Goal: Task Accomplishment & Management: Use online tool/utility

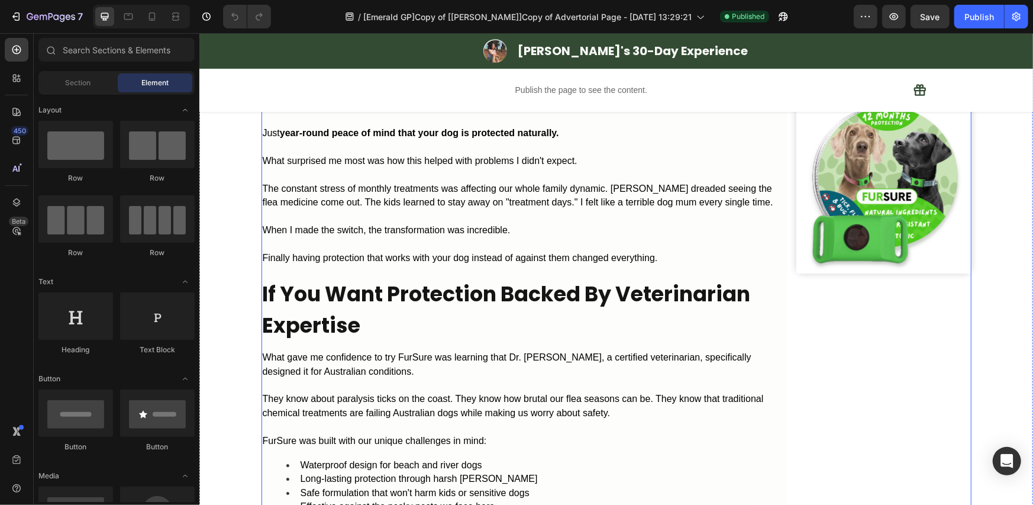
scroll to position [2564, 0]
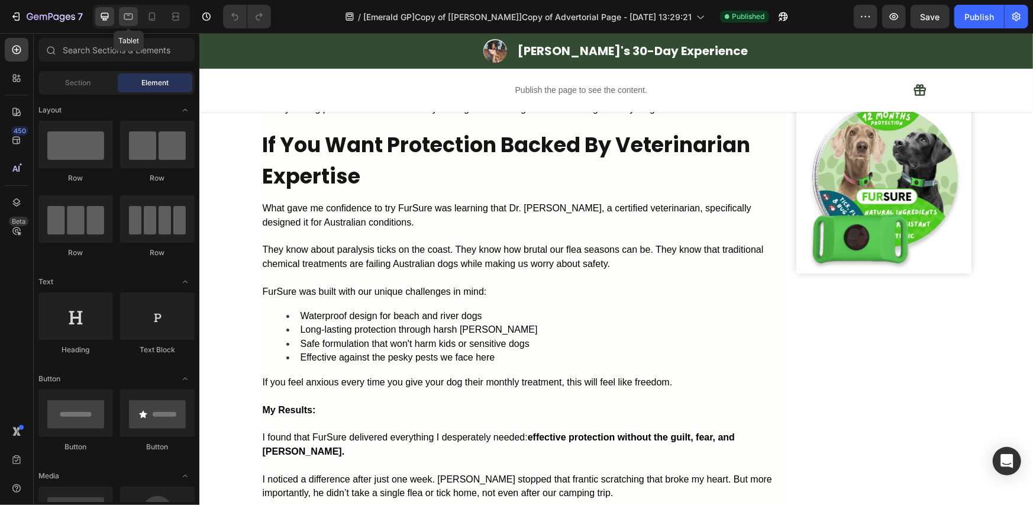
click at [127, 15] on icon at bounding box center [128, 17] width 12 height 12
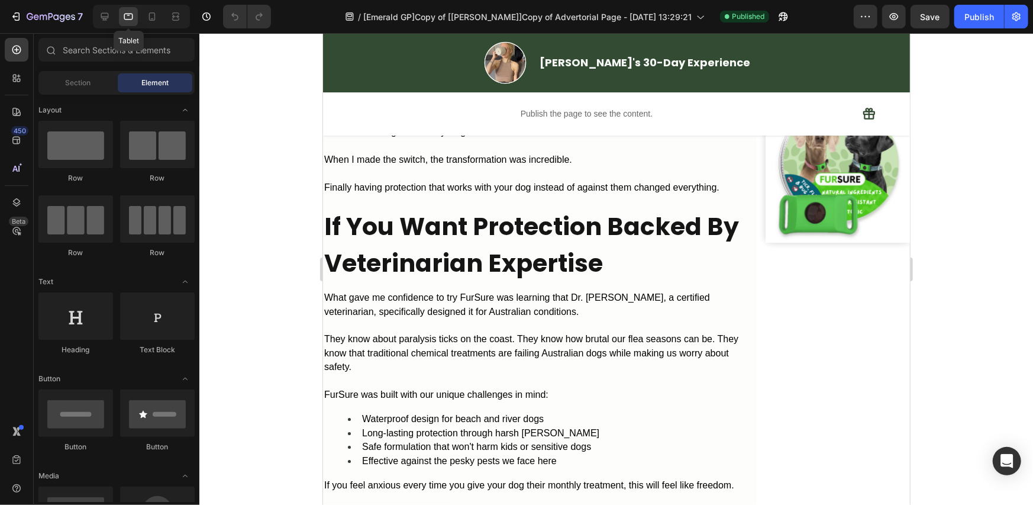
scroll to position [2590, 0]
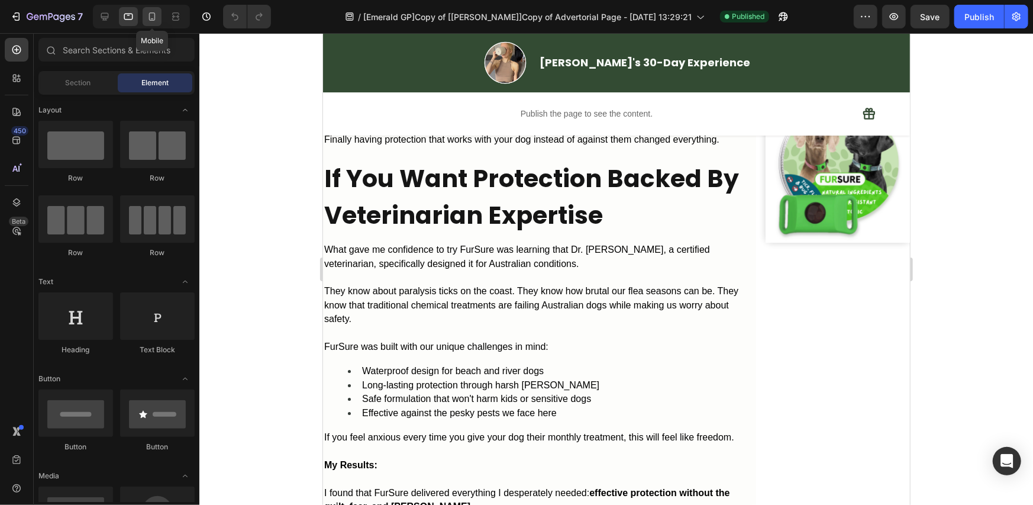
click at [159, 17] on div at bounding box center [152, 16] width 19 height 19
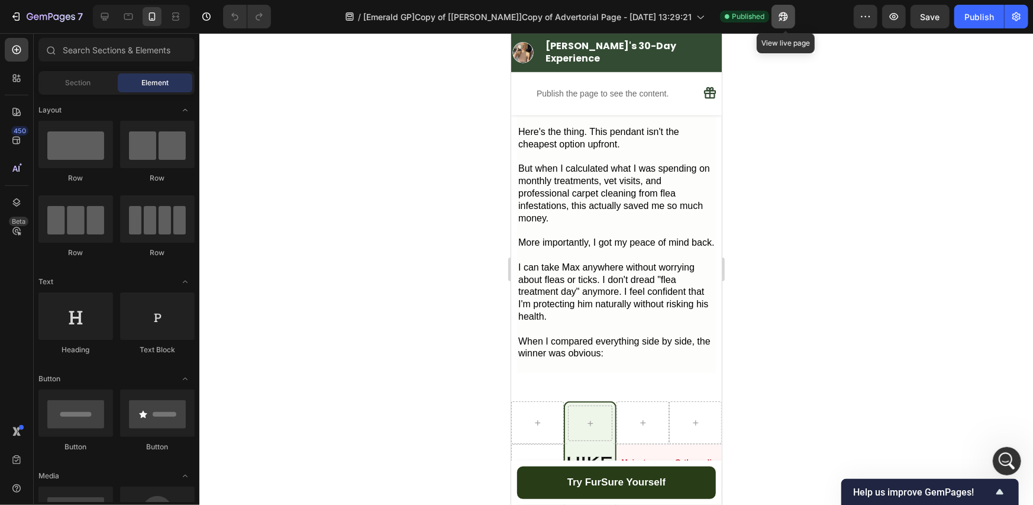
click at [781, 15] on icon "button" at bounding box center [783, 17] width 12 height 12
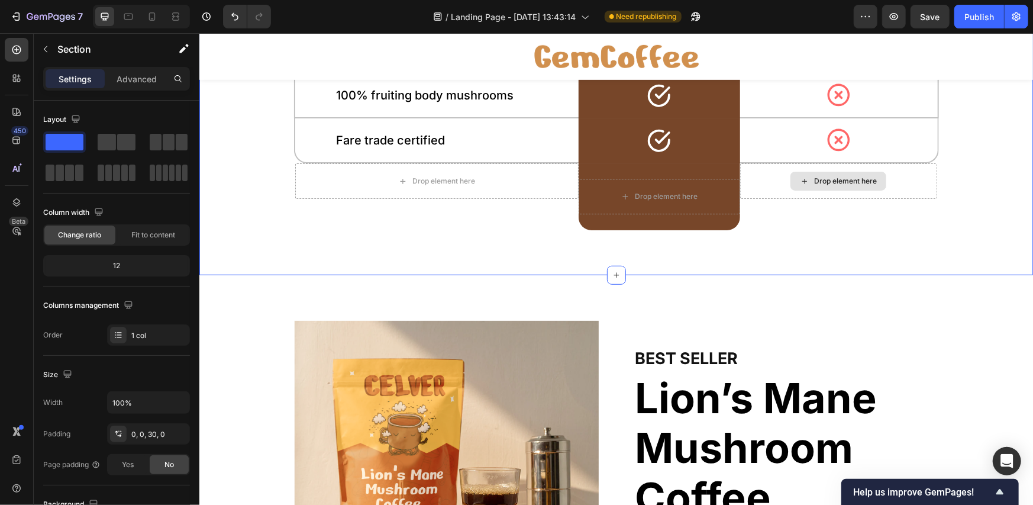
scroll to position [3493, 0]
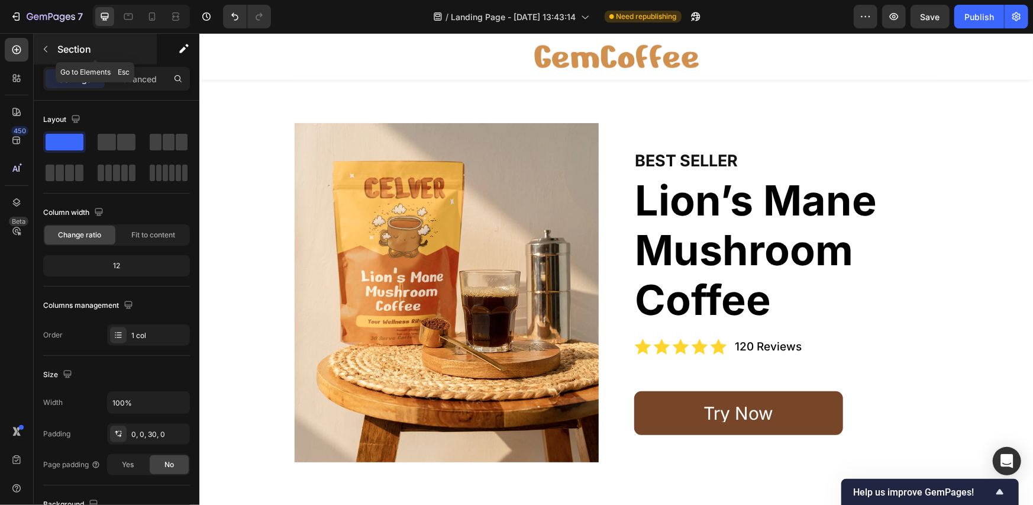
click at [75, 44] on p "Section" at bounding box center [105, 49] width 97 height 14
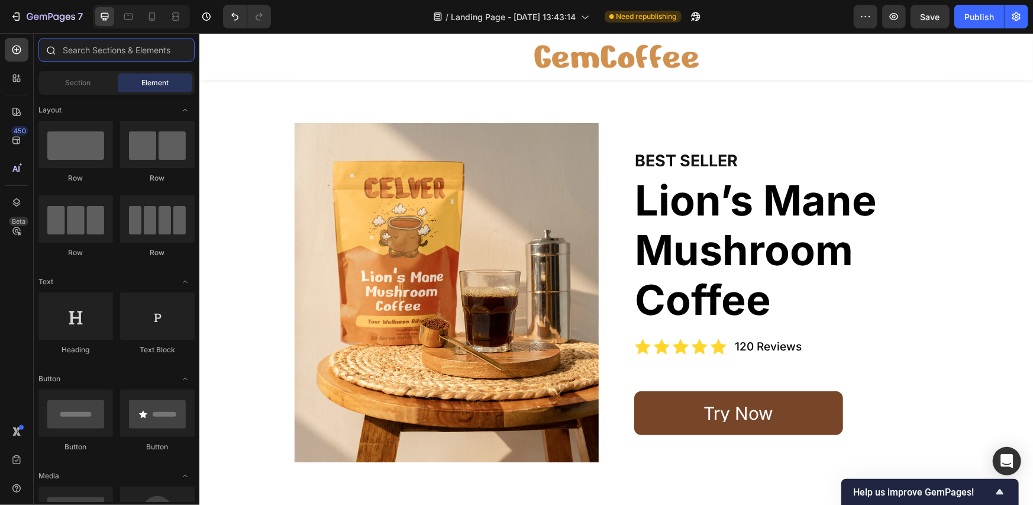
click at [104, 47] on input "text" at bounding box center [116, 50] width 156 height 24
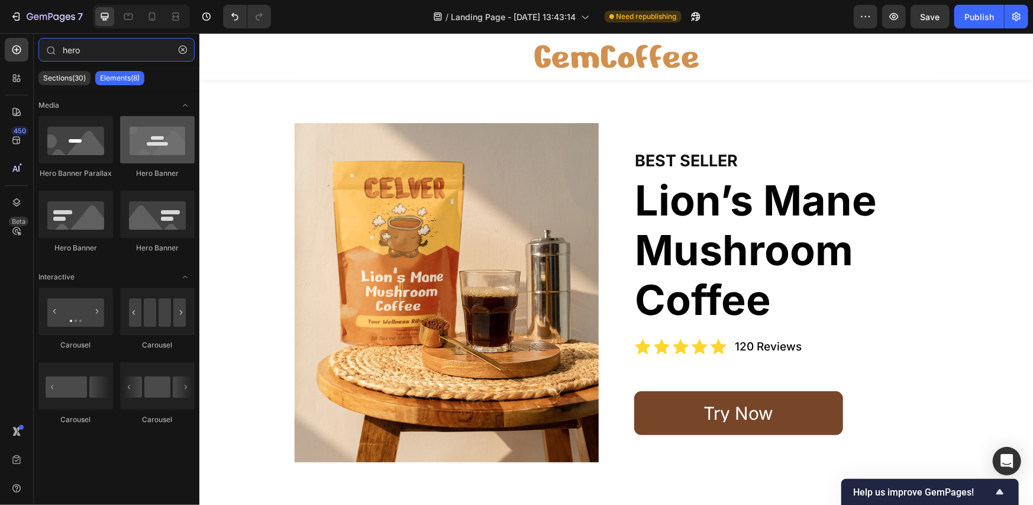
type input "hero"
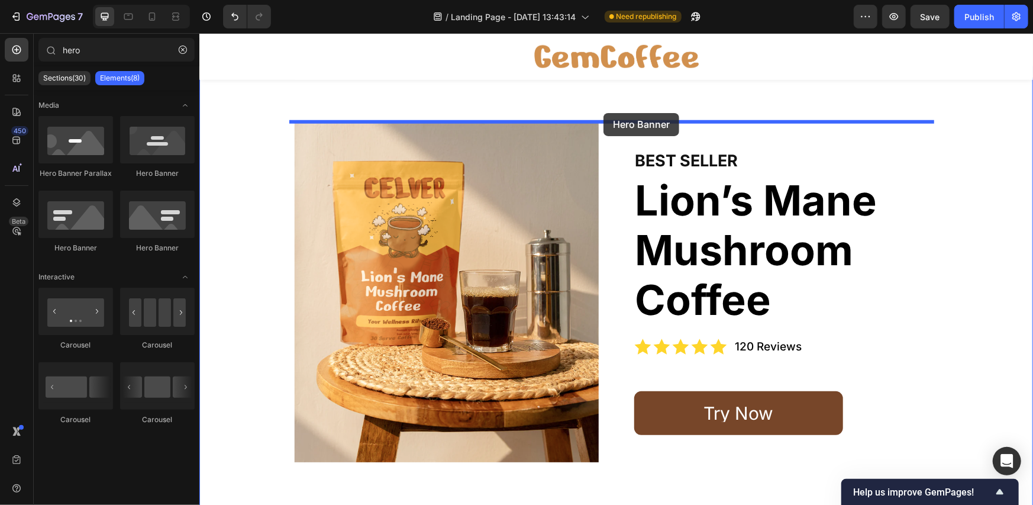
drag, startPoint x: 359, startPoint y: 185, endPoint x: 603, endPoint y: 112, distance: 255.0
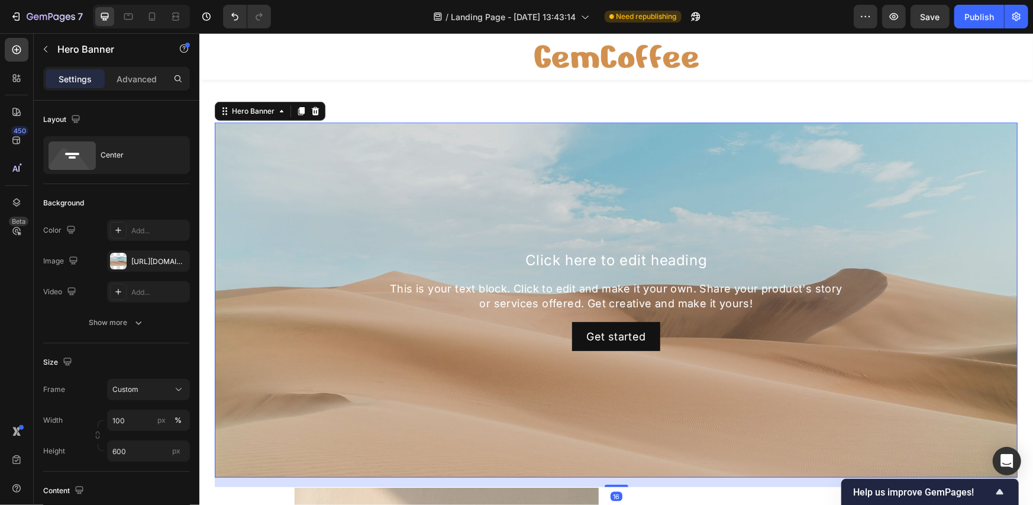
click at [554, 170] on div "Background Image" at bounding box center [615, 299] width 803 height 355
click at [480, 262] on h2 "Click here to edit heading" at bounding box center [615, 259] width 691 height 21
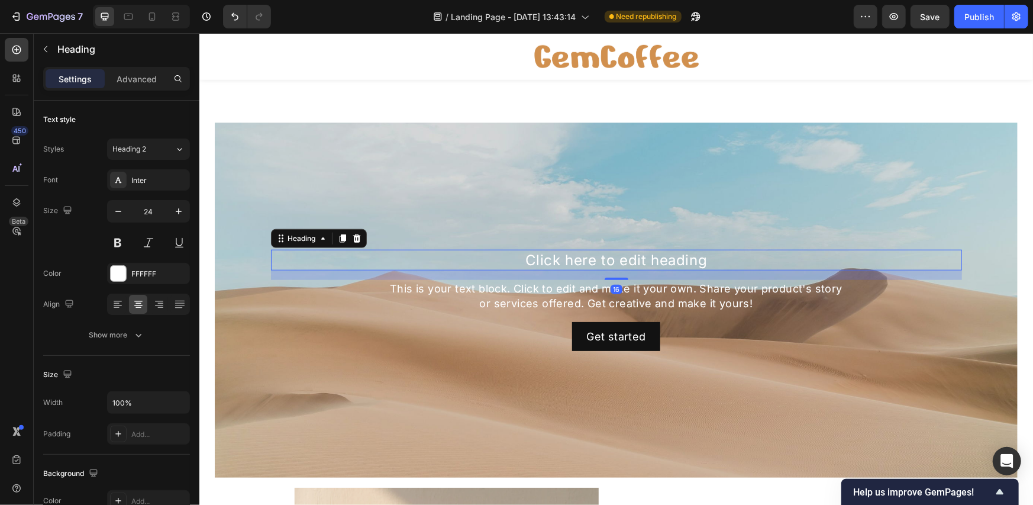
drag, startPoint x: 353, startPoint y: 235, endPoint x: 367, endPoint y: 243, distance: 17.0
click at [353, 235] on icon at bounding box center [356, 238] width 8 height 8
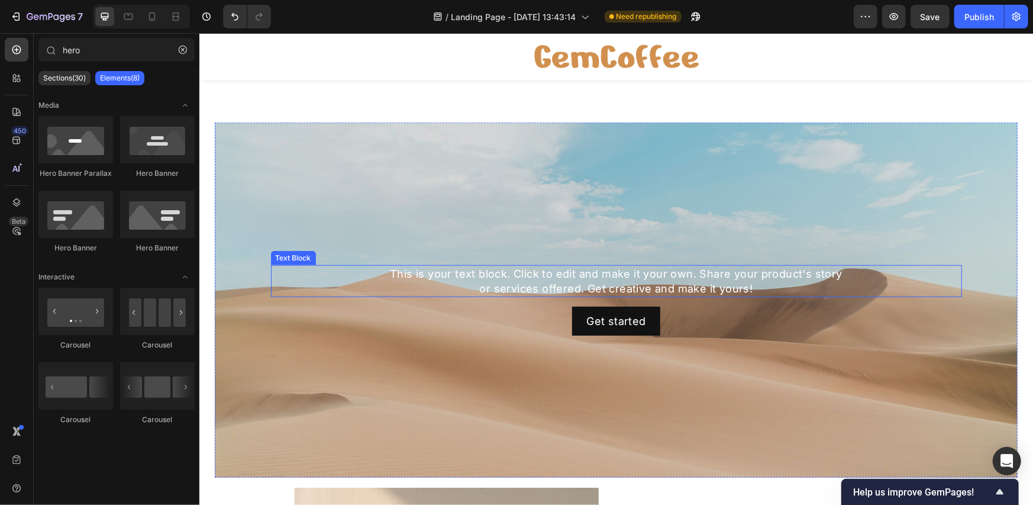
click at [406, 270] on div "This is your text block. Click to edit and make it your own. Share your product…" at bounding box center [615, 280] width 691 height 32
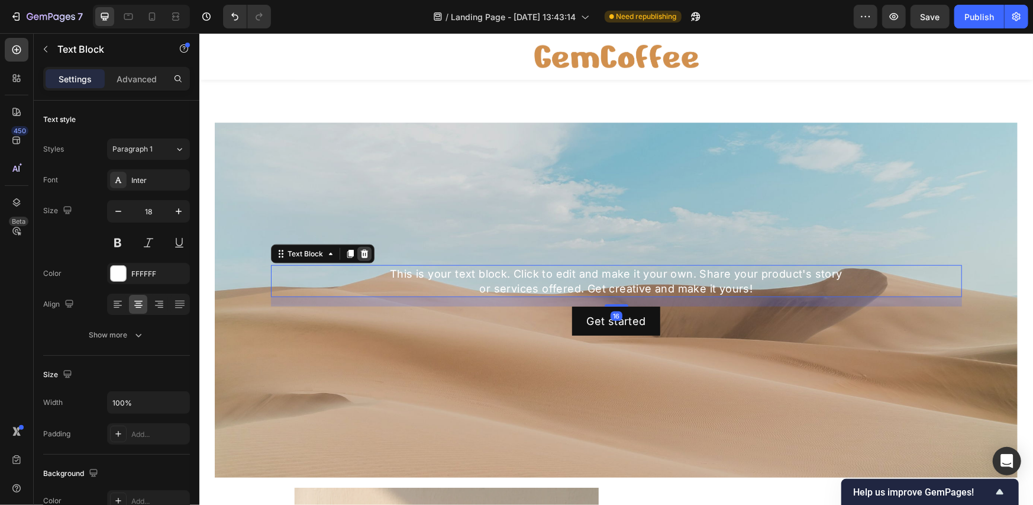
click at [359, 254] on icon at bounding box center [363, 252] width 9 height 9
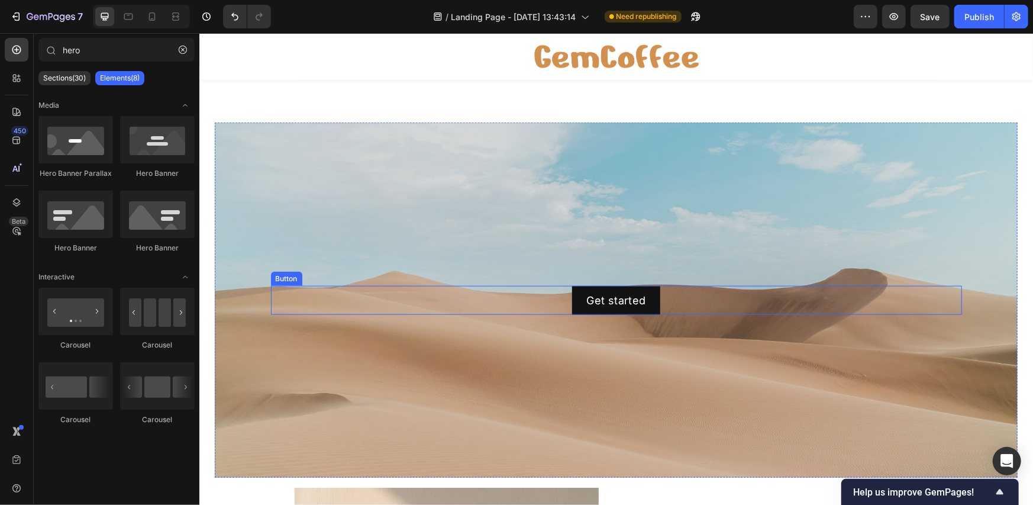
click at [470, 289] on div "Get started Button" at bounding box center [615, 299] width 691 height 29
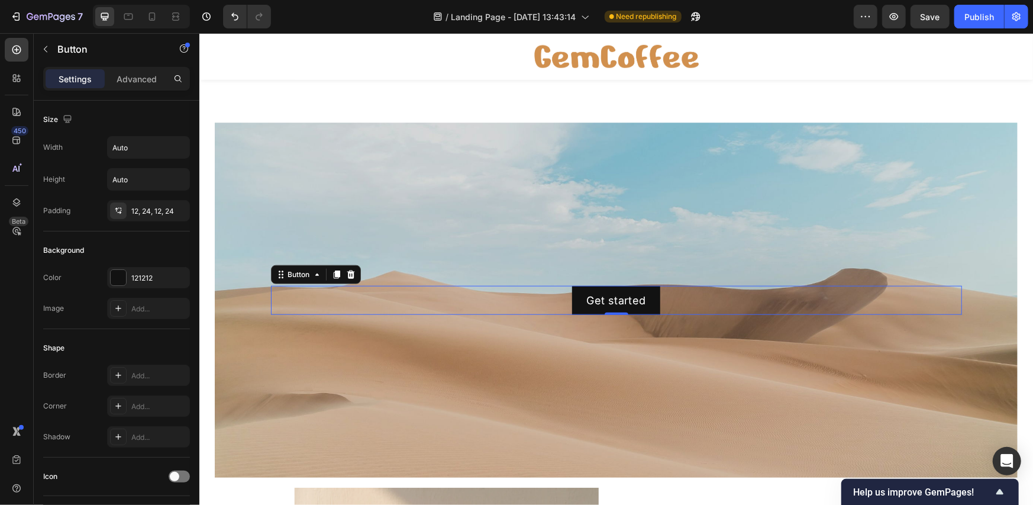
click at [353, 274] on div "Button" at bounding box center [315, 273] width 90 height 19
click at [350, 269] on icon at bounding box center [350, 273] width 9 height 9
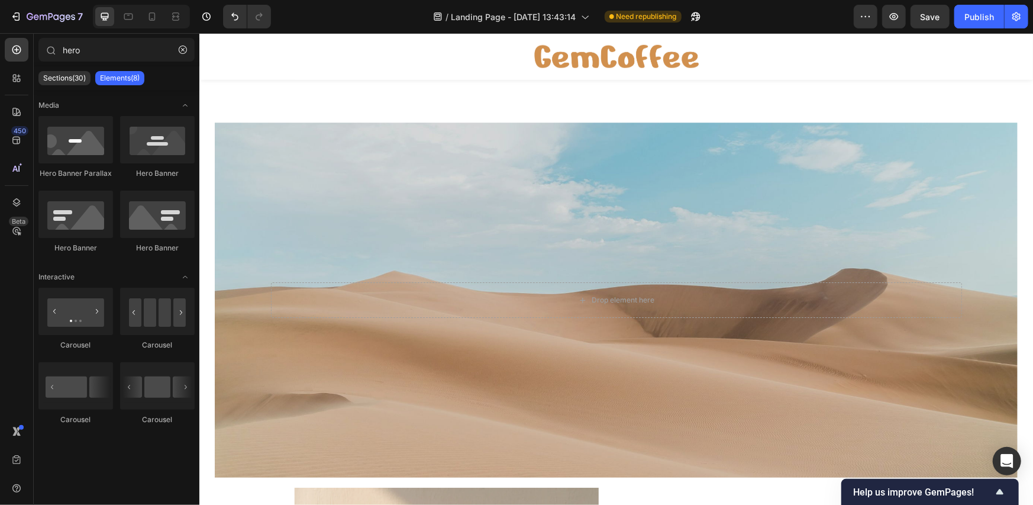
click at [357, 224] on div "Background Image" at bounding box center [615, 299] width 803 height 355
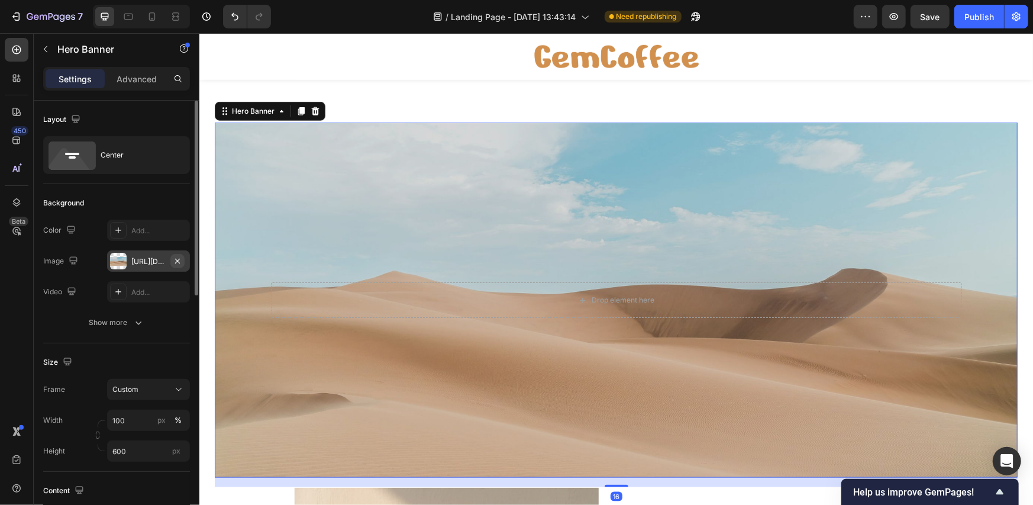
click at [180, 259] on icon "button" at bounding box center [177, 260] width 9 height 9
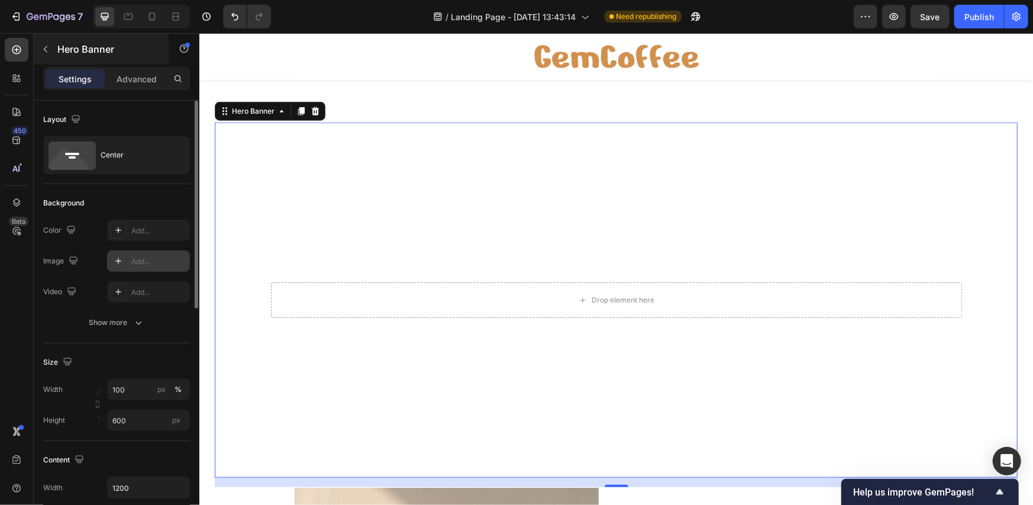
click at [88, 51] on p "Hero Banner" at bounding box center [107, 49] width 101 height 14
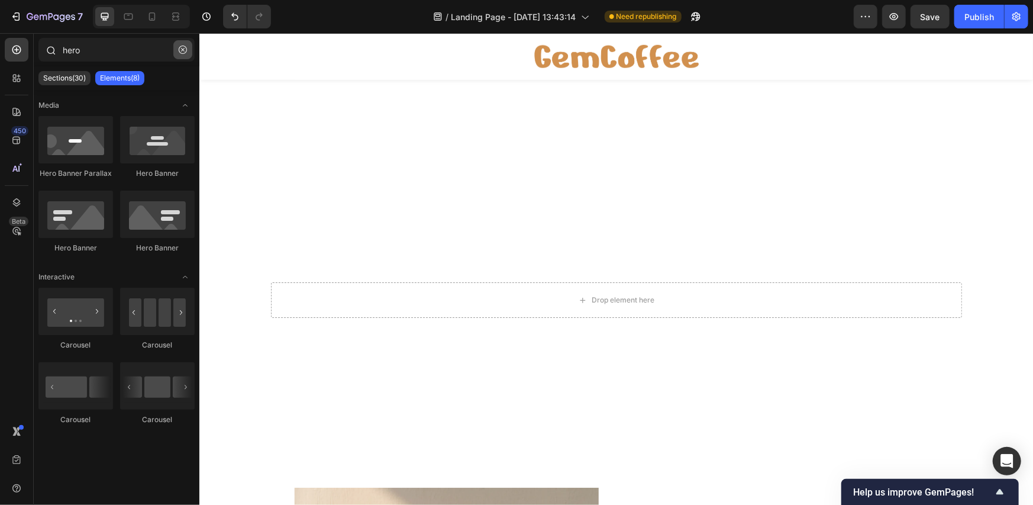
click at [183, 53] on icon "button" at bounding box center [183, 50] width 8 height 8
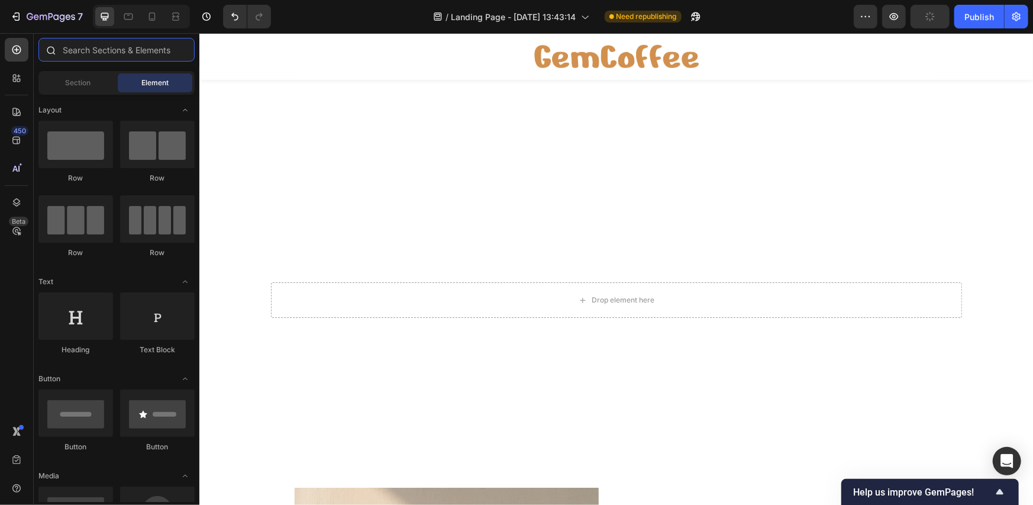
click at [123, 43] on input "text" at bounding box center [116, 50] width 156 height 24
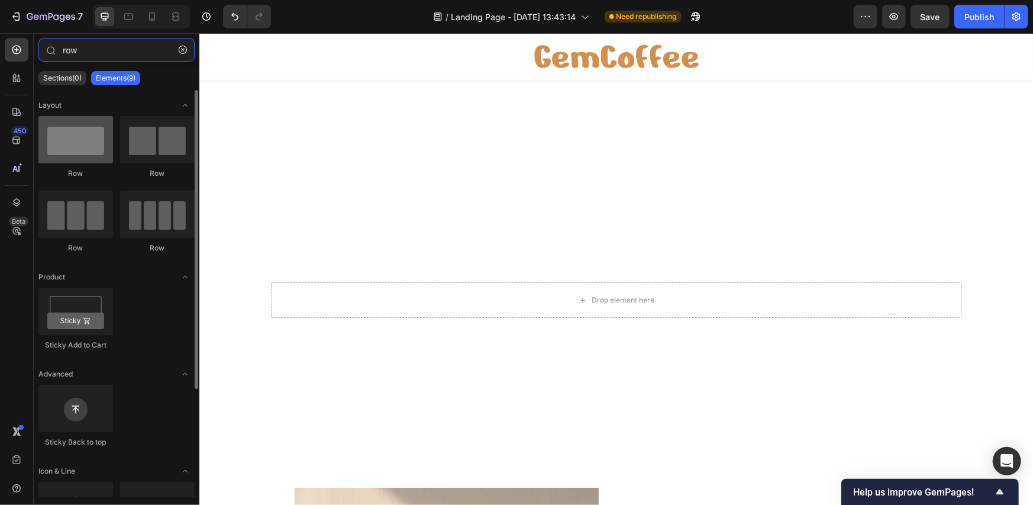
type input "row"
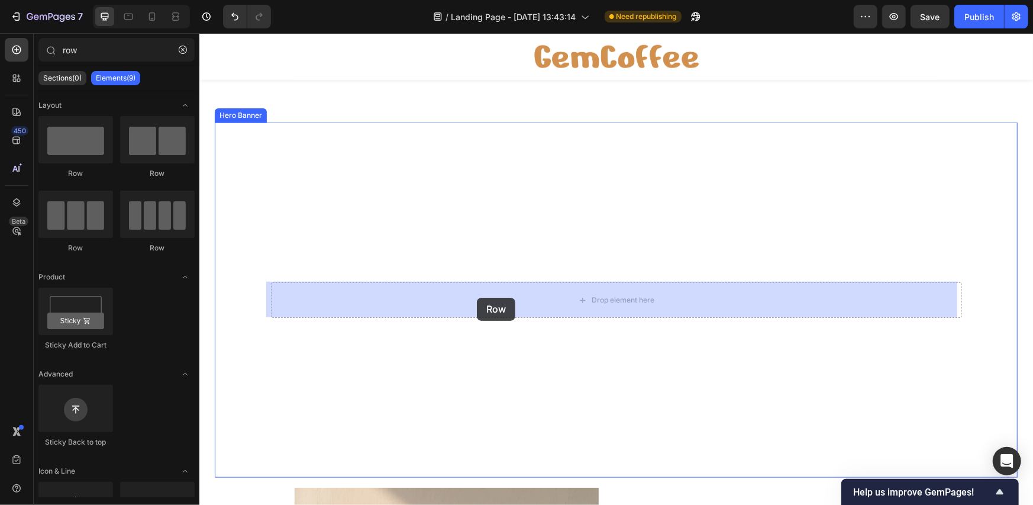
drag, startPoint x: 309, startPoint y: 184, endPoint x: 476, endPoint y: 297, distance: 202.0
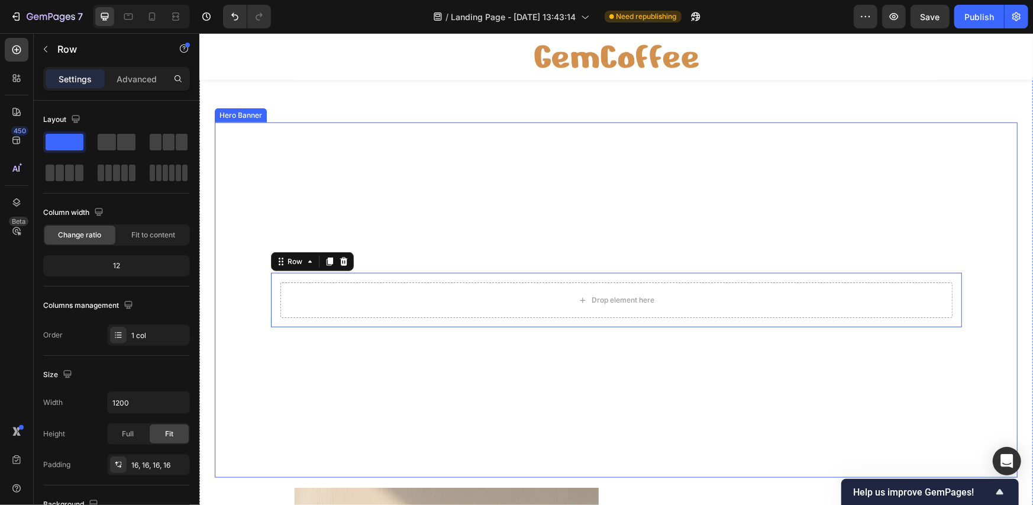
click at [456, 205] on div "Background Image" at bounding box center [615, 299] width 803 height 355
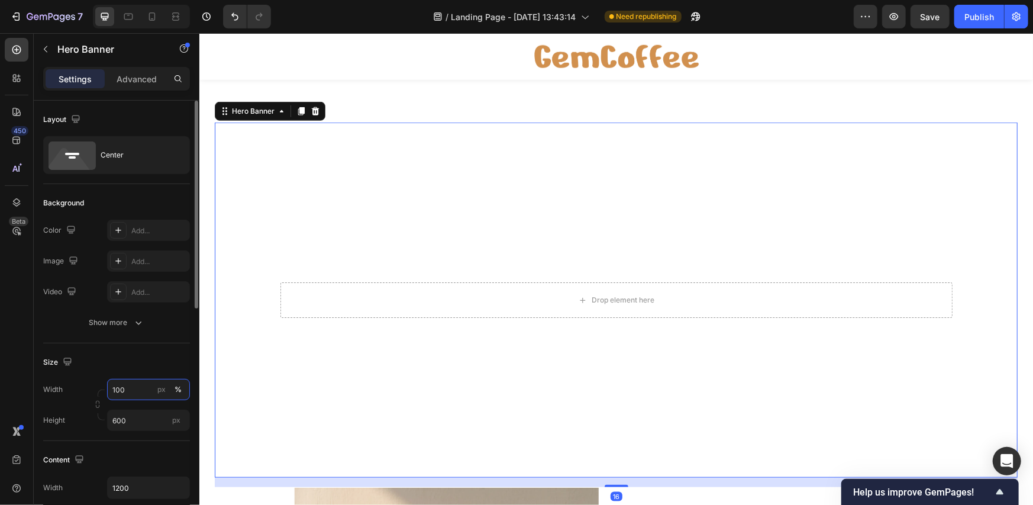
click at [124, 390] on input "100" at bounding box center [148, 389] width 83 height 21
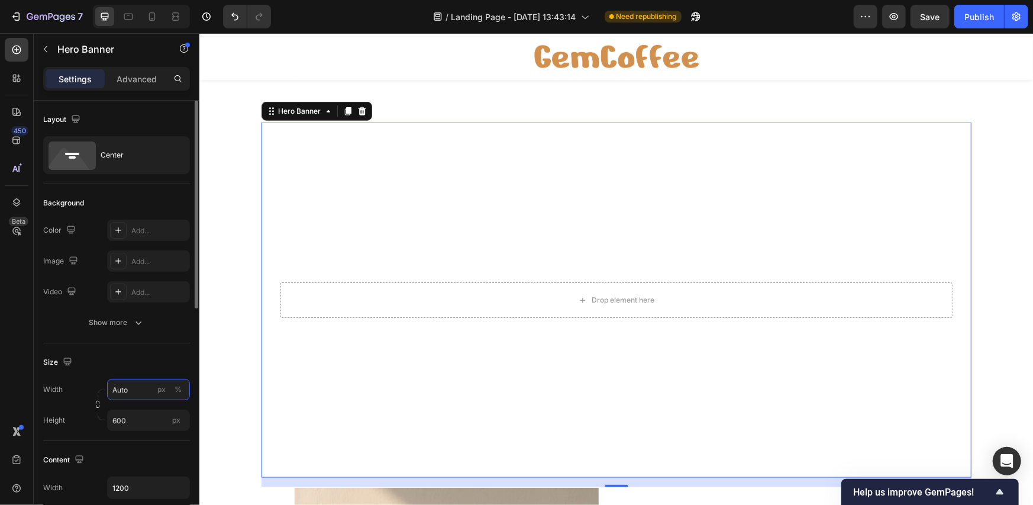
type input "Auto"
click at [132, 419] on input "600" at bounding box center [148, 419] width 83 height 21
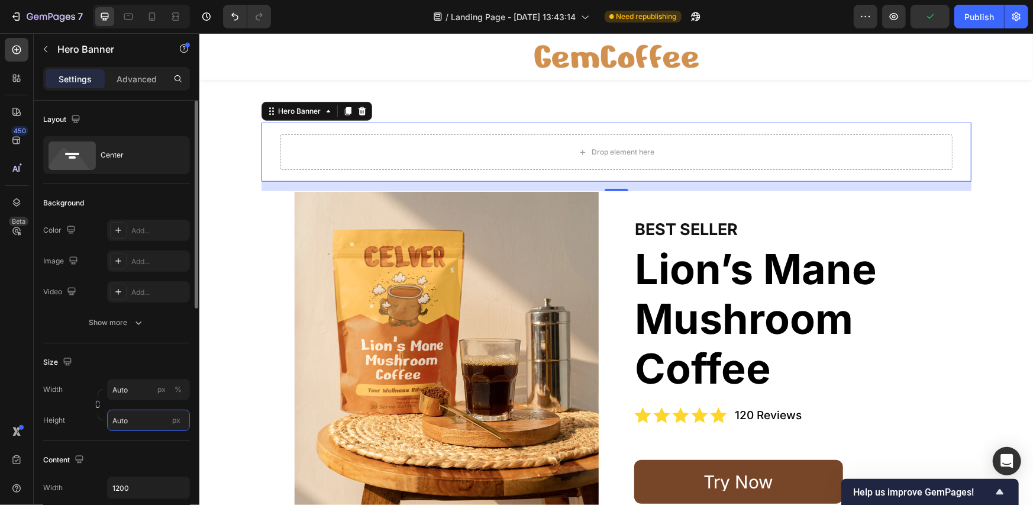
type input "Auto"
click at [289, 159] on div "Drop element here" at bounding box center [616, 151] width 672 height 35
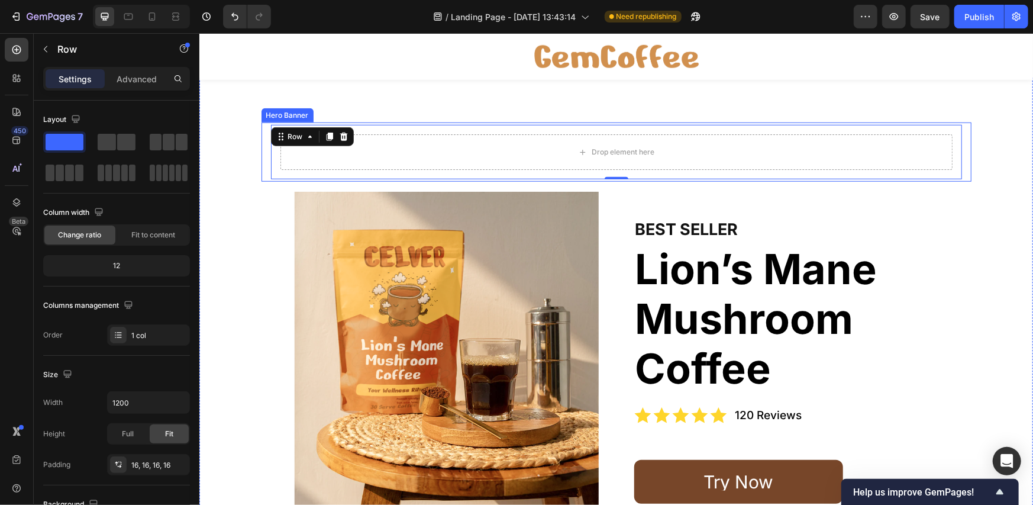
click at [261, 162] on div "Drop element here Row 0" at bounding box center [616, 151] width 710 height 59
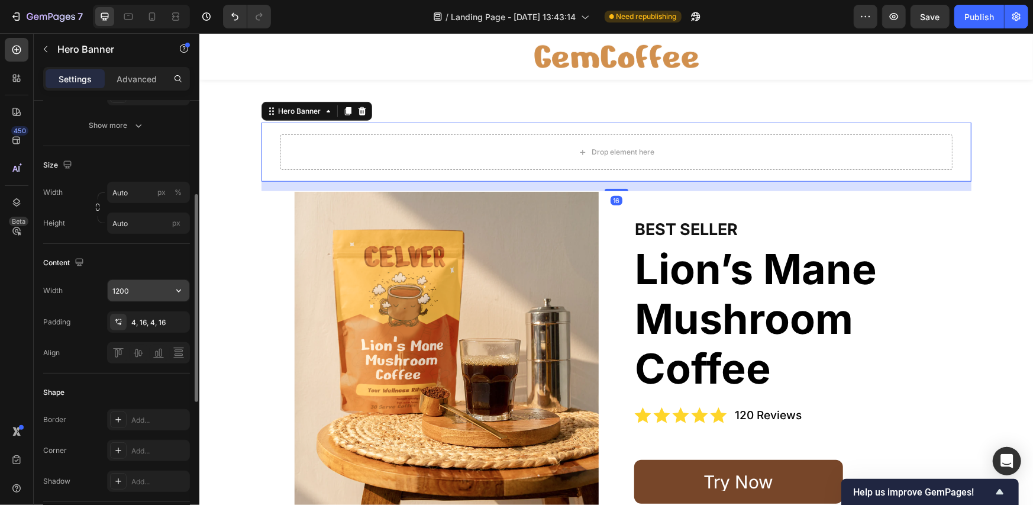
scroll to position [395, 0]
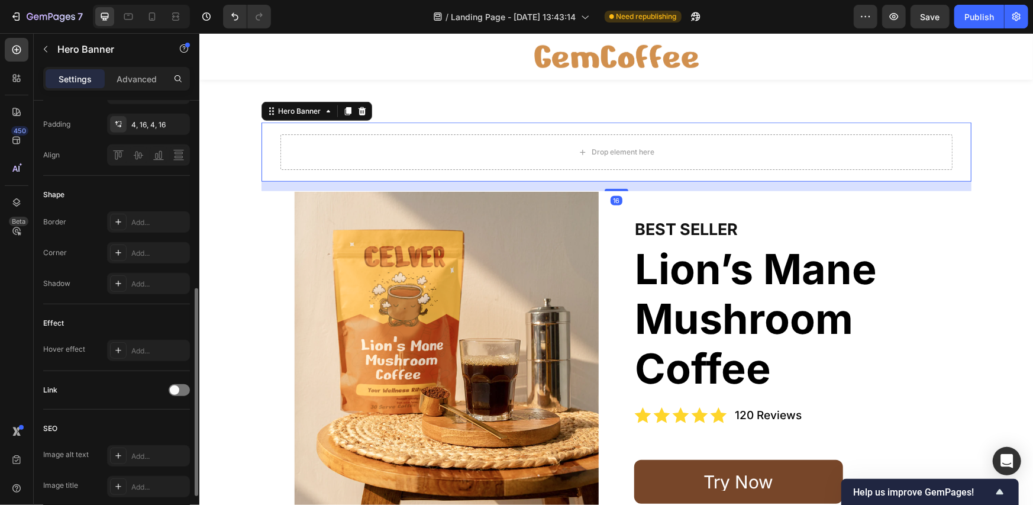
click at [183, 381] on div "Link" at bounding box center [116, 389] width 147 height 19
click at [183, 387] on div at bounding box center [179, 390] width 21 height 12
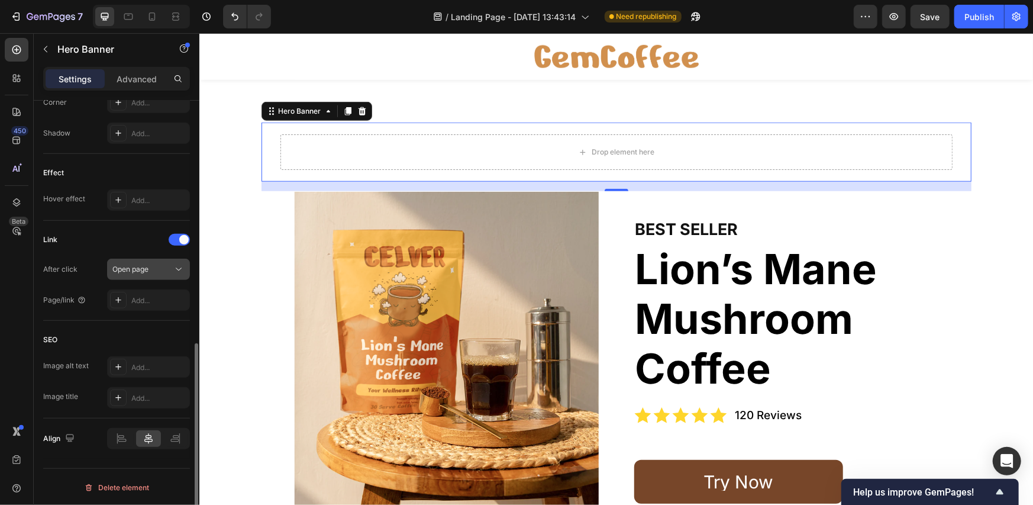
click at [161, 269] on div "Open page" at bounding box center [142, 269] width 60 height 11
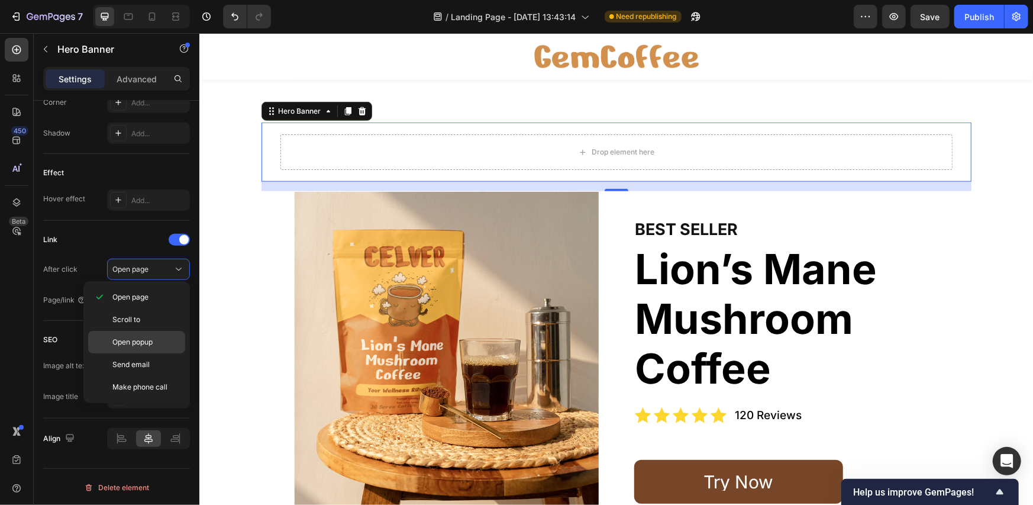
click at [151, 335] on div "Open popup" at bounding box center [136, 342] width 97 height 22
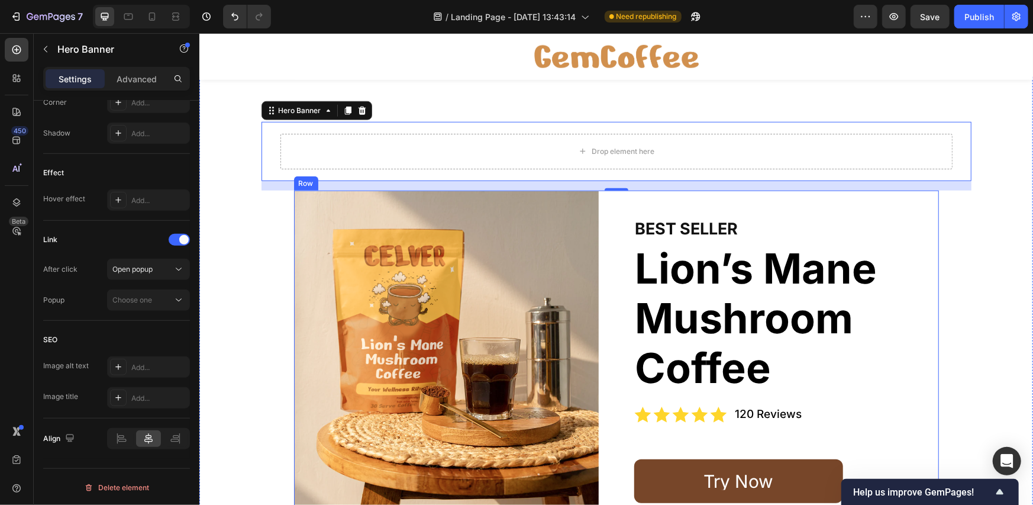
scroll to position [3691, 0]
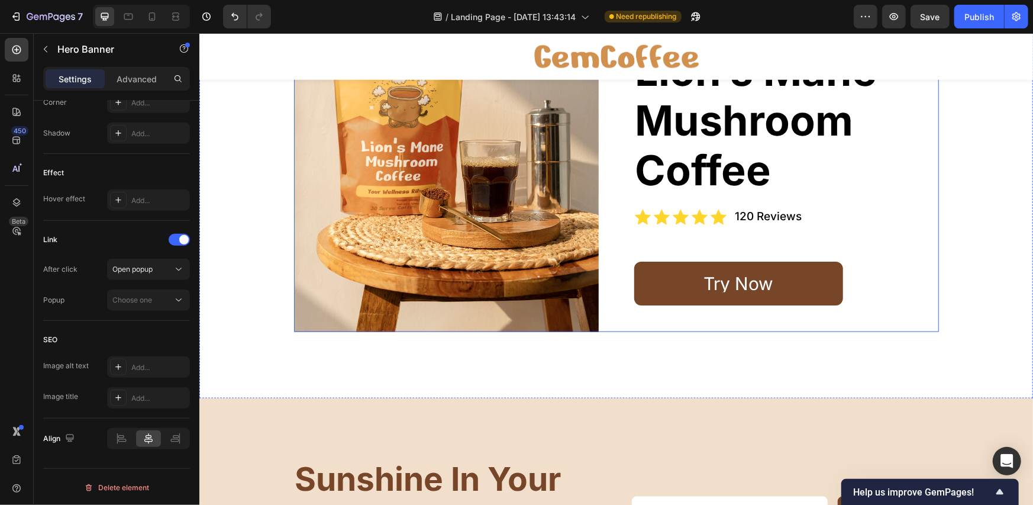
click at [605, 238] on div "Image BEST SELLER Heading Lion’s Mane Mushroom Coffee Heading Icon Icon Icon Ic…" at bounding box center [615, 161] width 645 height 339
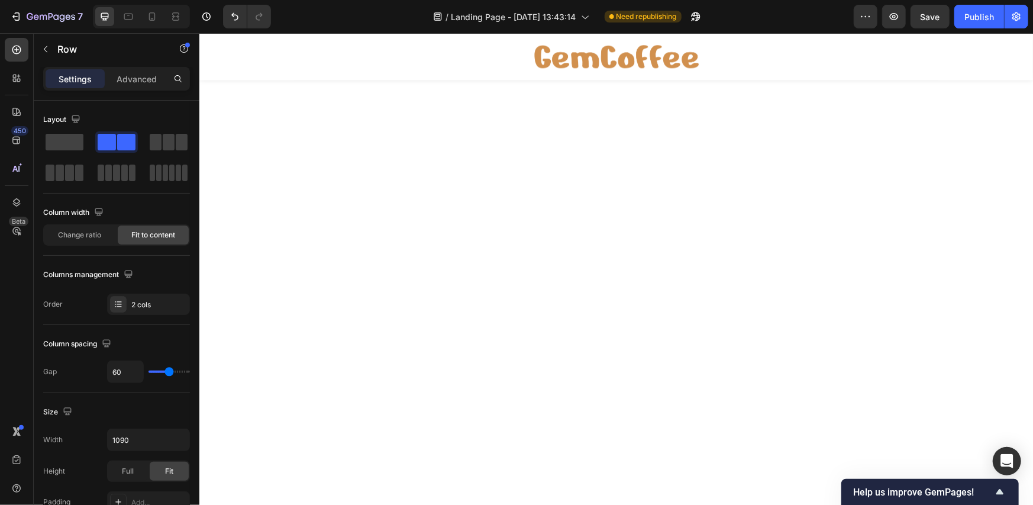
scroll to position [0, 0]
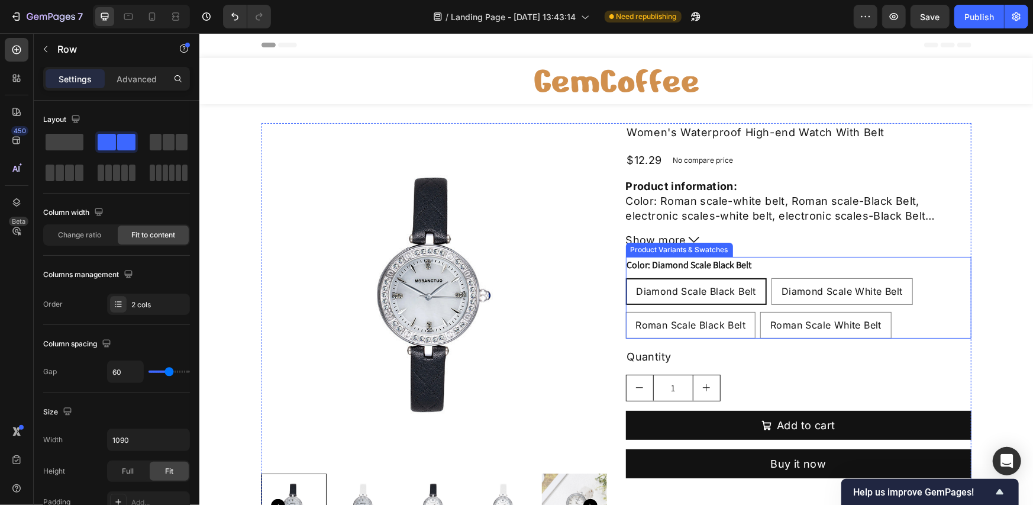
click at [650, 268] on legend "Color: Diamond Scale Black Belt" at bounding box center [688, 264] width 127 height 17
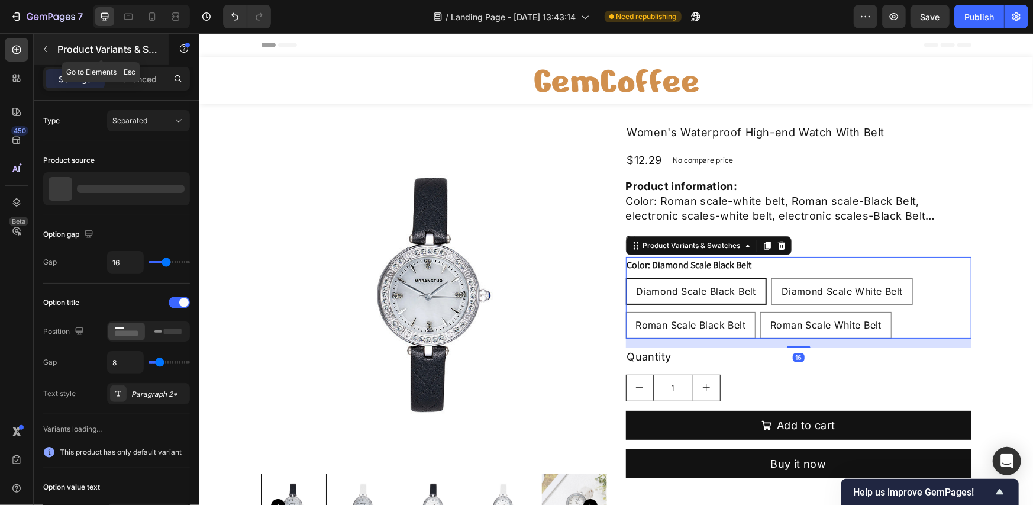
click at [70, 51] on p "Product Variants & Swatches" at bounding box center [107, 49] width 101 height 14
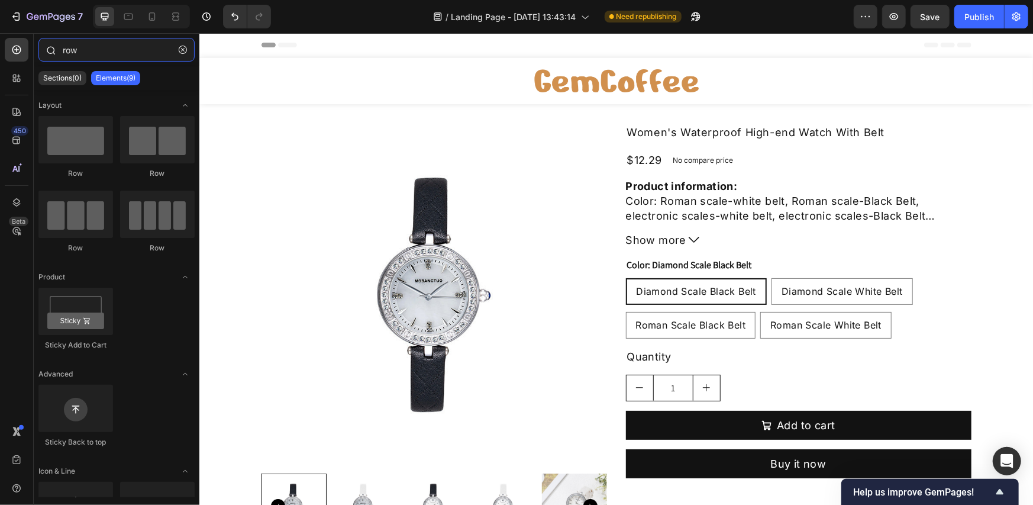
click at [89, 56] on input "row" at bounding box center [116, 50] width 156 height 24
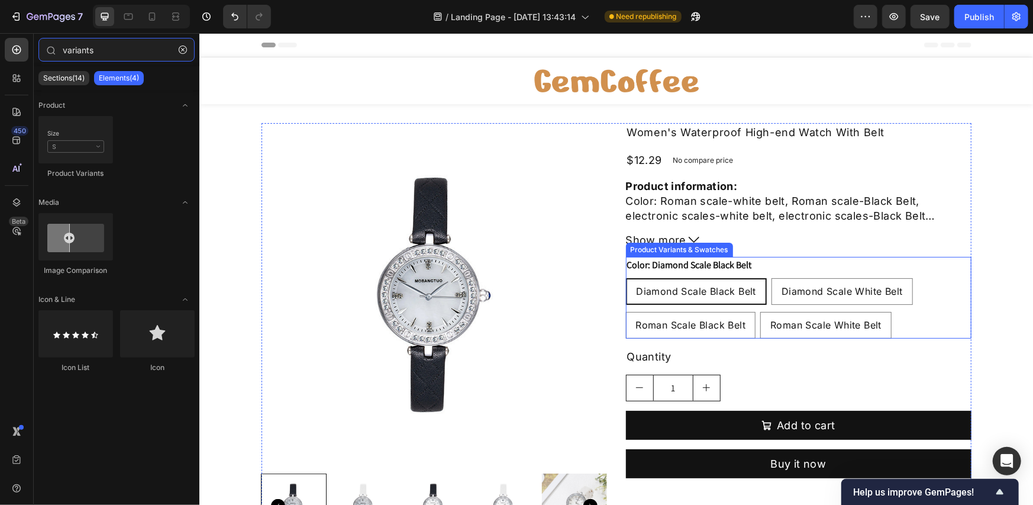
type input "variants"
